Goal: Transaction & Acquisition: Book appointment/travel/reservation

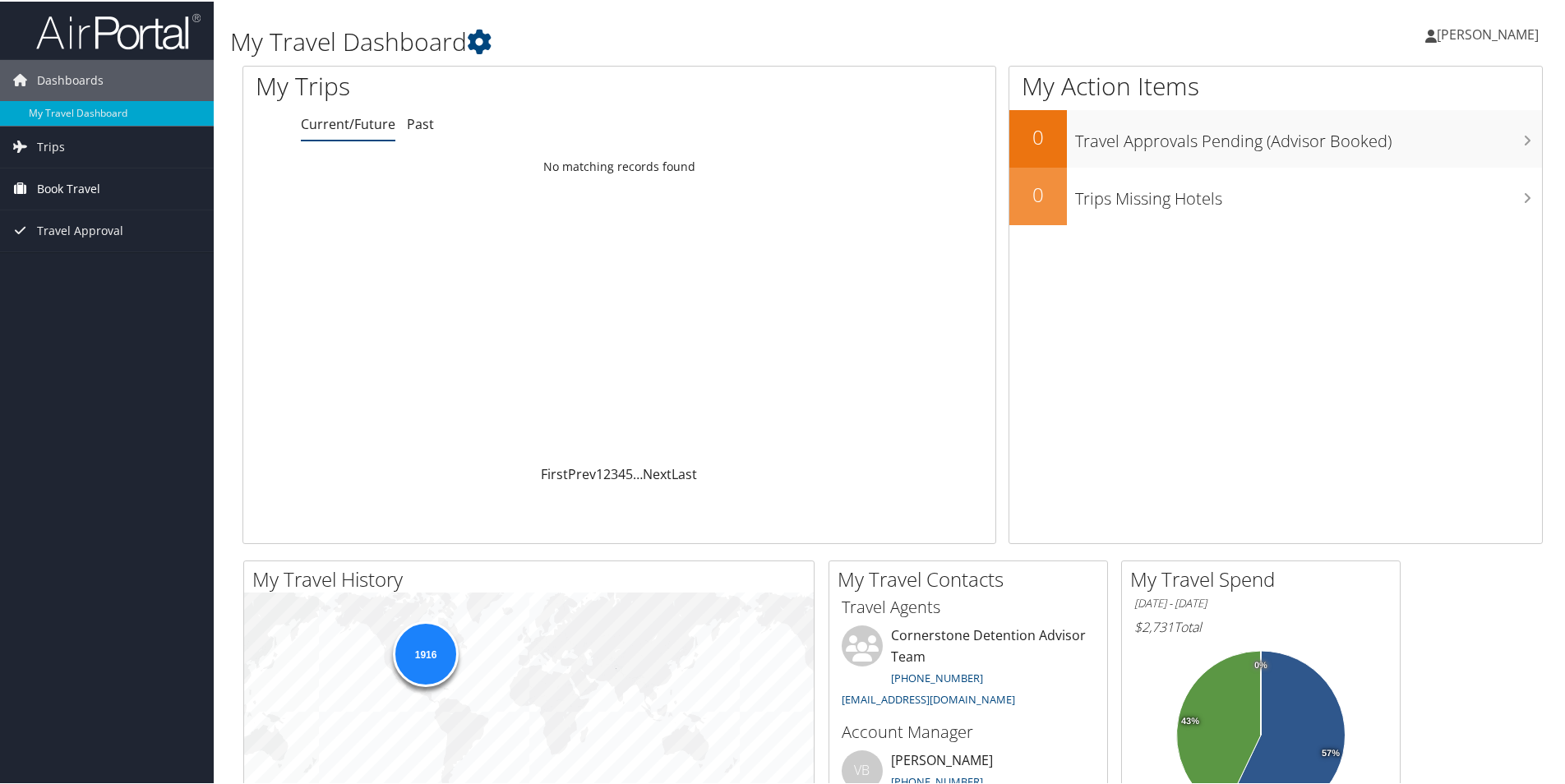
click at [81, 187] on span "Book Travel" at bounding box center [69, 187] width 63 height 41
click at [78, 264] on link "Book/Manage Online Trips" at bounding box center [106, 269] width 214 height 25
click at [69, 184] on span "Book Travel" at bounding box center [69, 187] width 63 height 41
click at [118, 270] on link "Book/Manage Online Trips" at bounding box center [106, 269] width 214 height 25
click at [127, 274] on link "Book/Manage Online Trips" at bounding box center [106, 269] width 214 height 25
